Goal: Task Accomplishment & Management: Manage account settings

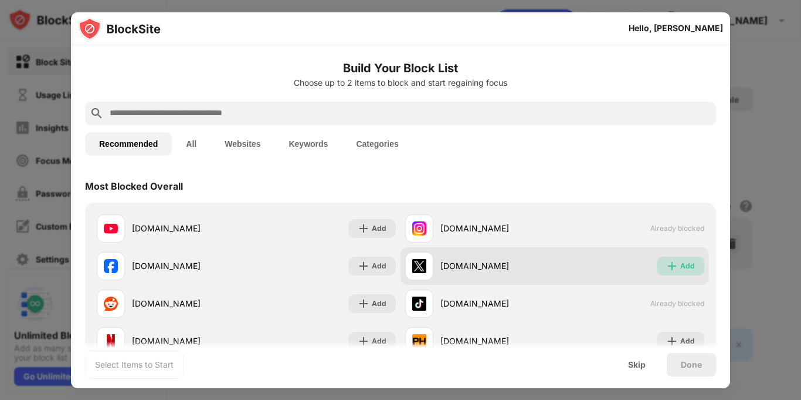
click at [684, 262] on div "Add" at bounding box center [688, 266] width 15 height 12
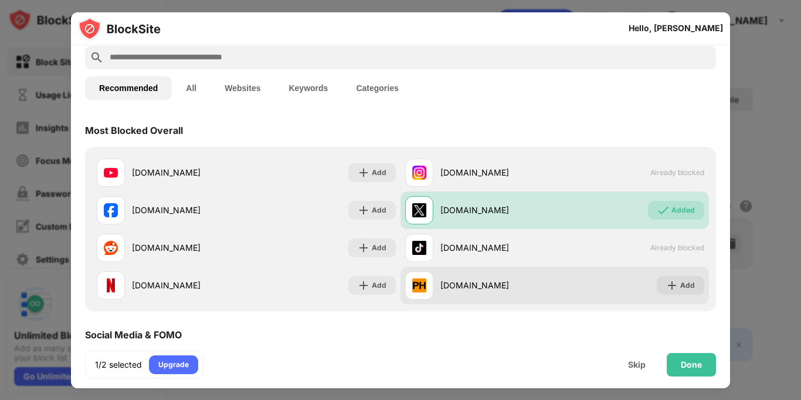
scroll to position [90, 0]
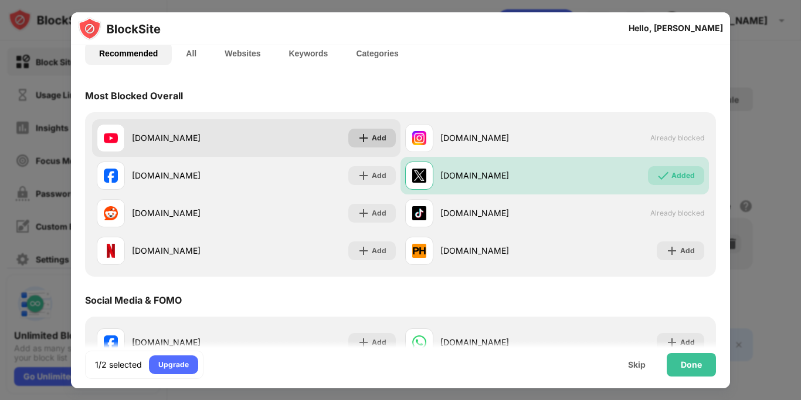
click at [377, 134] on div "Add" at bounding box center [379, 138] width 15 height 12
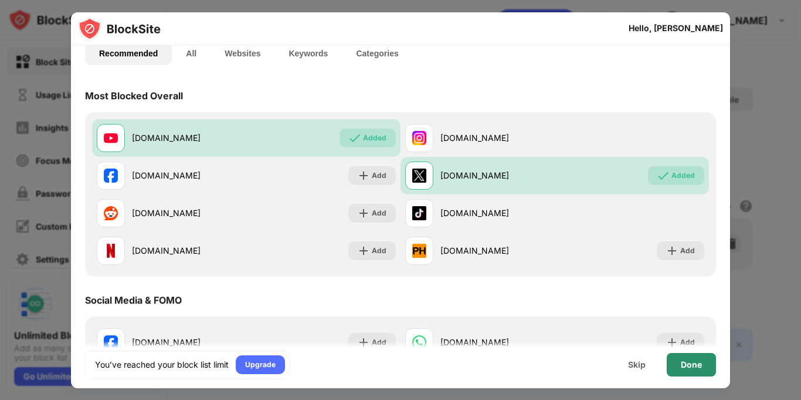
click at [686, 363] on div "Done" at bounding box center [691, 364] width 21 height 9
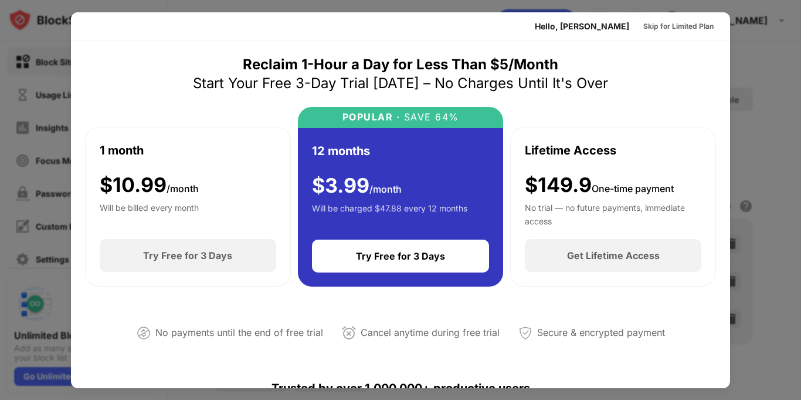
click at [669, 29] on div "Skip for Limited Plan" at bounding box center [679, 27] width 70 height 12
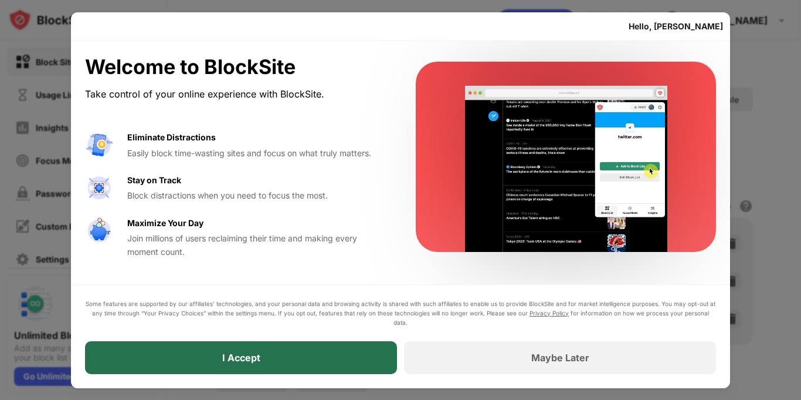
click at [363, 349] on div "I Accept" at bounding box center [241, 357] width 312 height 33
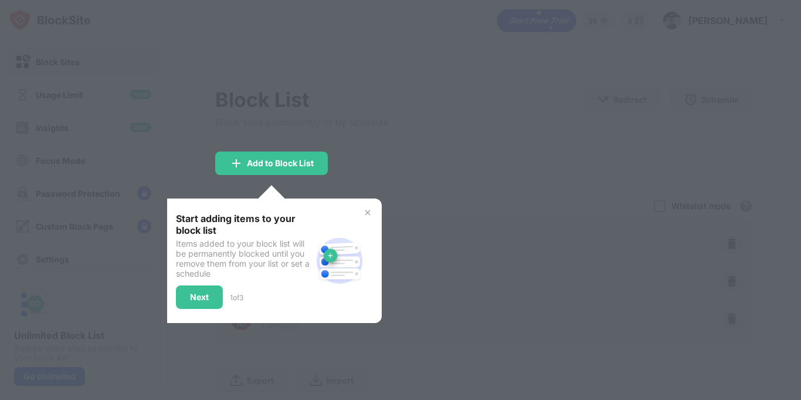
click at [368, 212] on img at bounding box center [367, 212] width 9 height 9
